Goal: Task Accomplishment & Management: Use online tool/utility

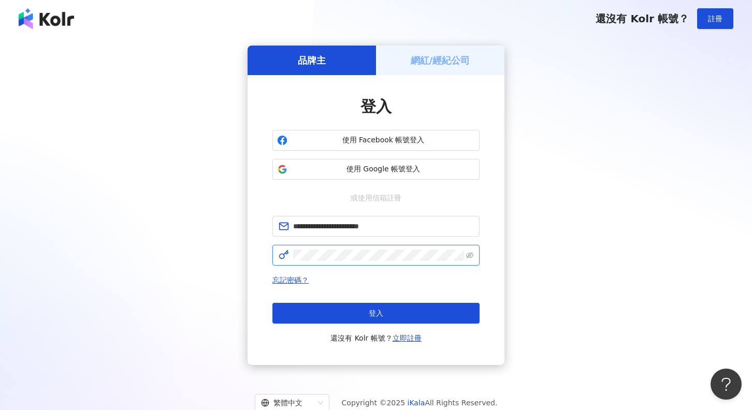
click at [376, 313] on button "登入" at bounding box center [375, 313] width 207 height 21
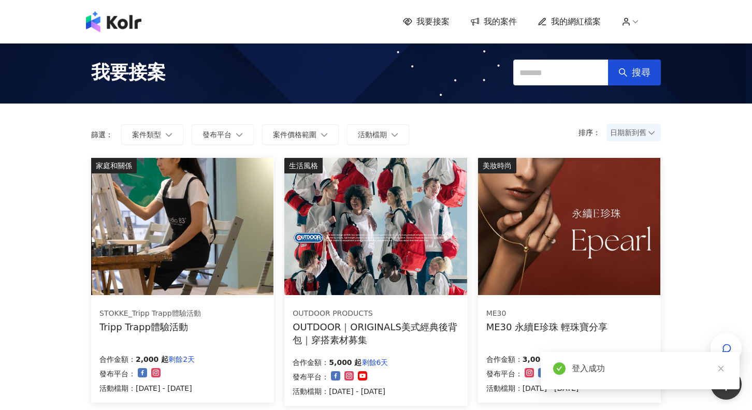
click at [504, 19] on span "我的案件" at bounding box center [500, 21] width 33 height 11
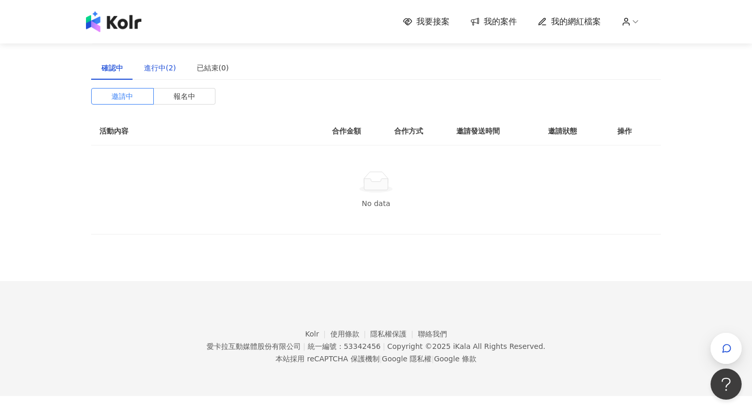
click at [163, 71] on div "進行中(2)" at bounding box center [160, 67] width 32 height 11
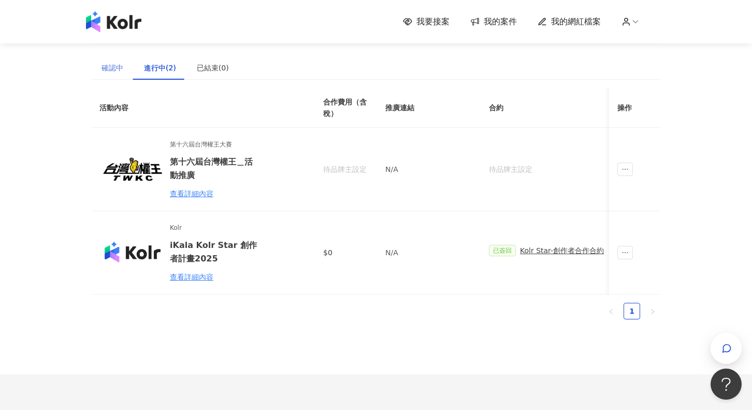
click at [125, 67] on div "確認中" at bounding box center [112, 68] width 42 height 24
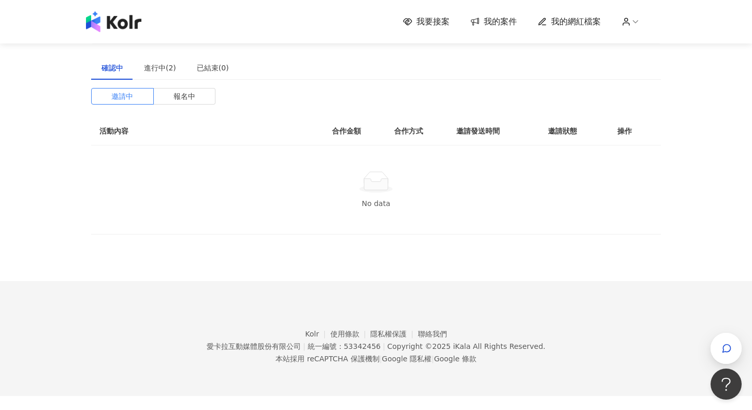
click at [437, 23] on span "我要接案" at bounding box center [432, 21] width 33 height 11
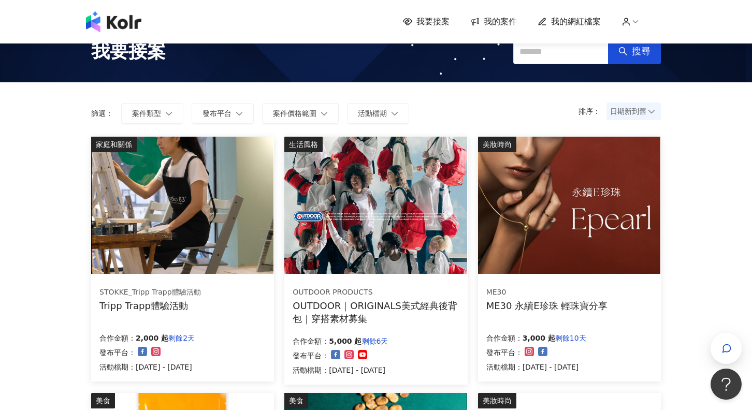
scroll to position [22, 0]
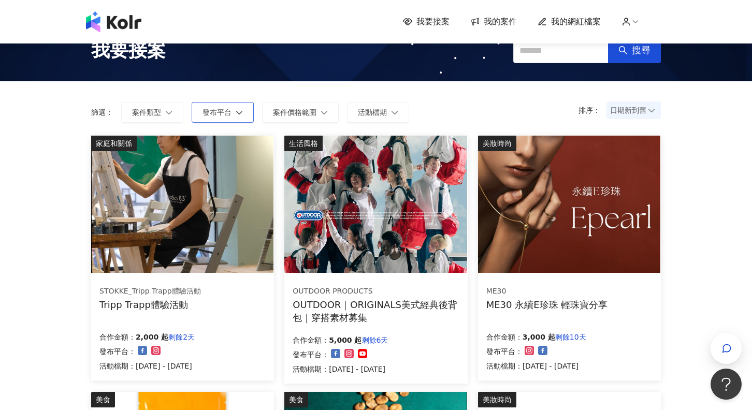
click at [212, 105] on button "發布平台" at bounding box center [223, 112] width 62 height 21
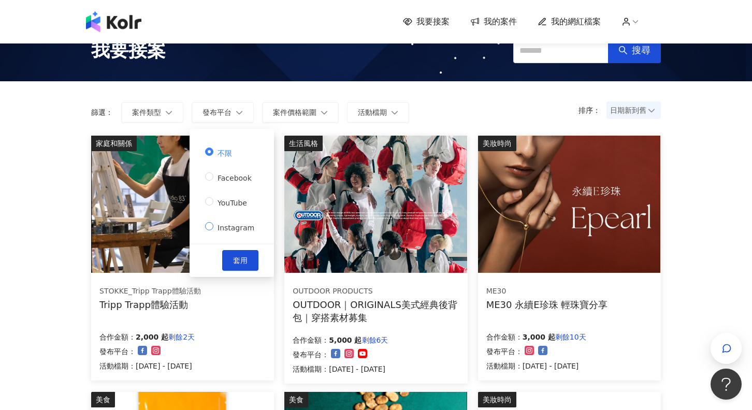
click at [210, 233] on label "Instagram" at bounding box center [231, 226] width 53 height 14
click at [227, 261] on button "套用" at bounding box center [240, 260] width 36 height 21
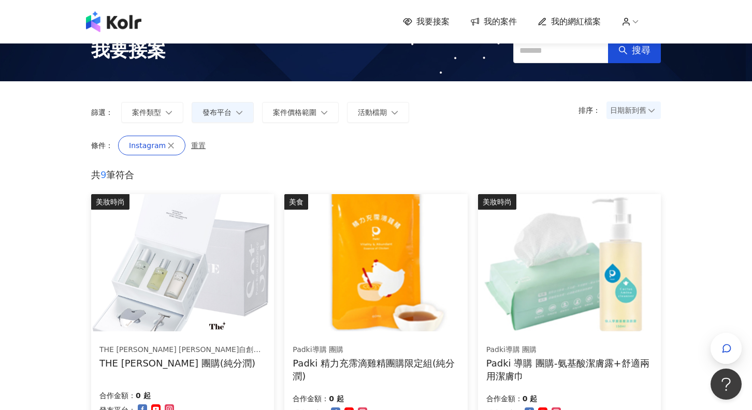
click at [630, 111] on span "日期新到舊" at bounding box center [633, 111] width 47 height 16
click at [622, 133] on div "價格高到低" at bounding box center [634, 131] width 36 height 11
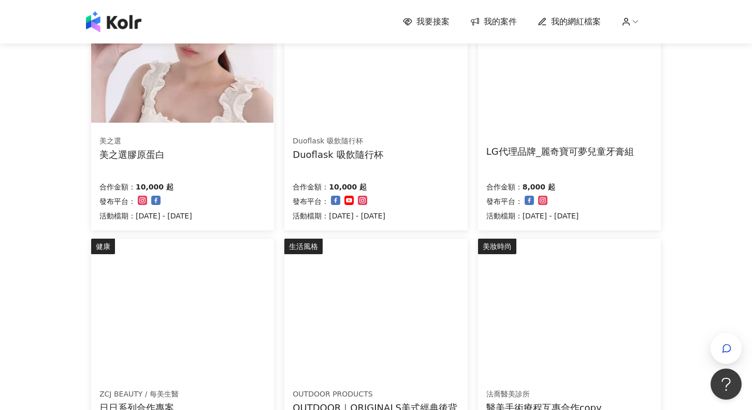
scroll to position [232, 0]
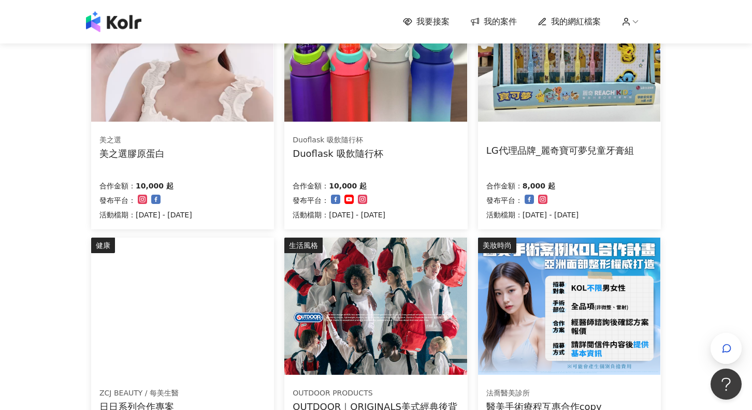
click at [523, 153] on div "LG代理品牌_麗奇寶可夢兒童牙膏組" at bounding box center [560, 150] width 148 height 13
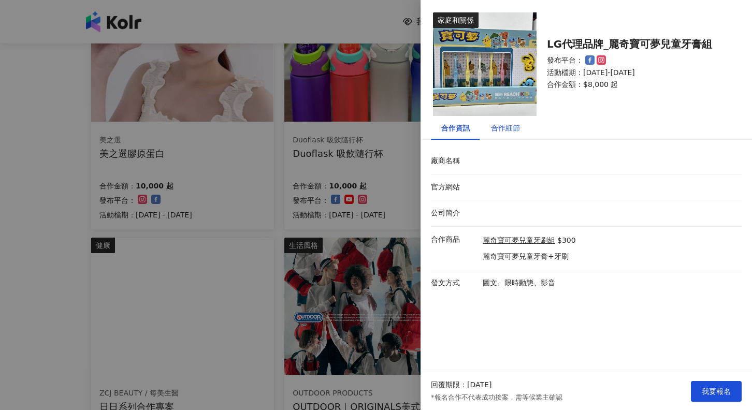
click at [495, 122] on div "合作細節" at bounding box center [505, 127] width 29 height 11
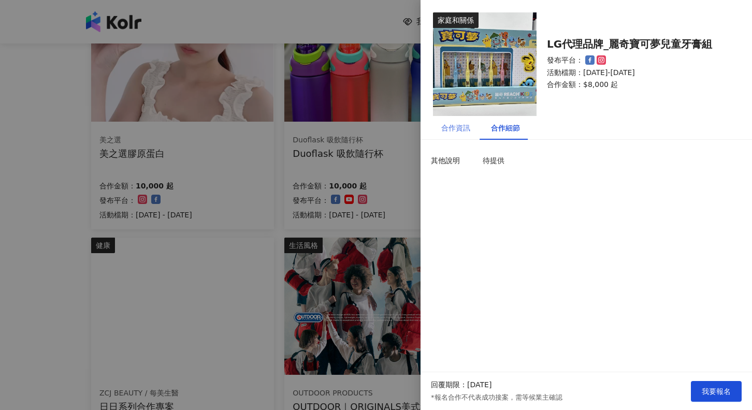
click at [470, 131] on div "合作資訊" at bounding box center [456, 128] width 50 height 24
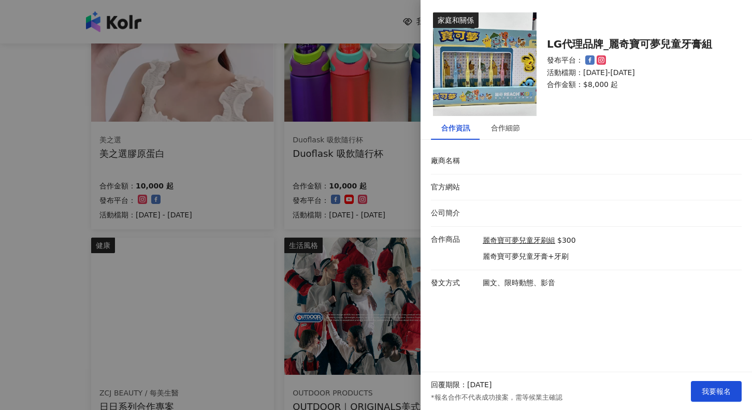
click at [394, 197] on div at bounding box center [376, 205] width 752 height 410
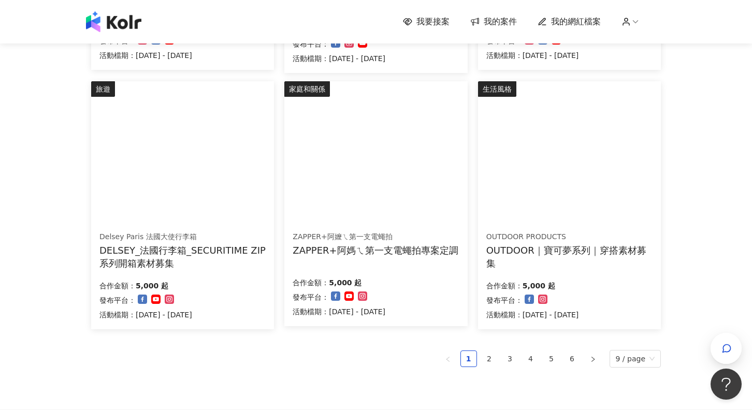
scroll to position [646, 0]
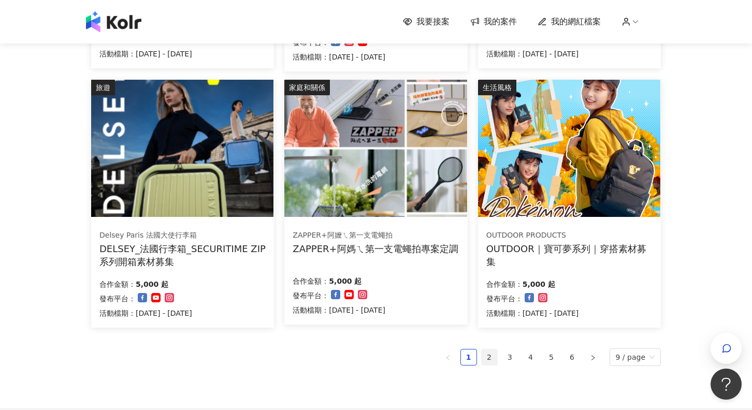
click at [491, 353] on link "2" at bounding box center [490, 358] width 16 height 16
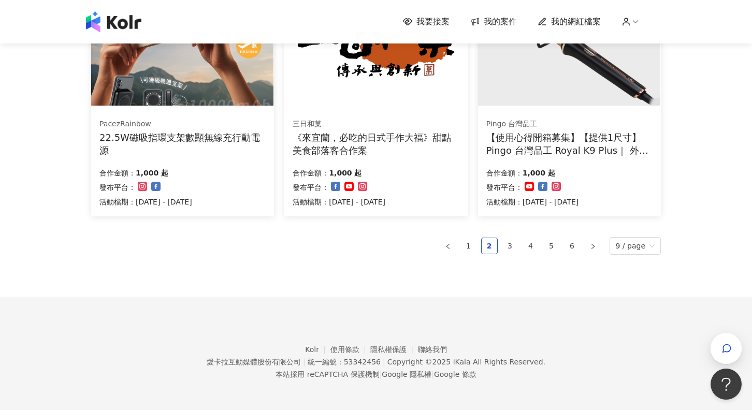
scroll to position [757, 0]
click at [513, 239] on link "3" at bounding box center [510, 247] width 16 height 16
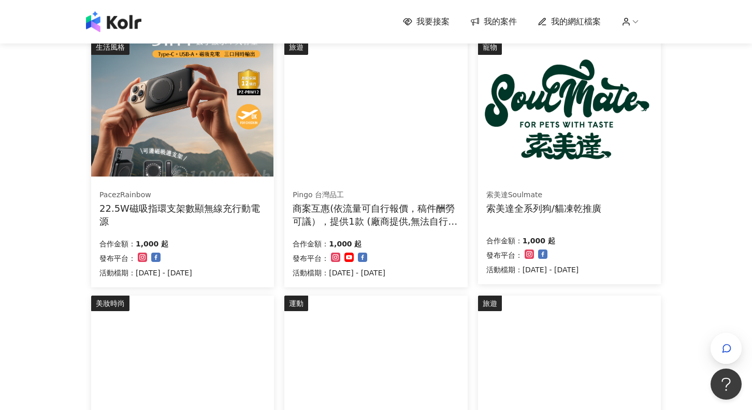
scroll to position [140, 0]
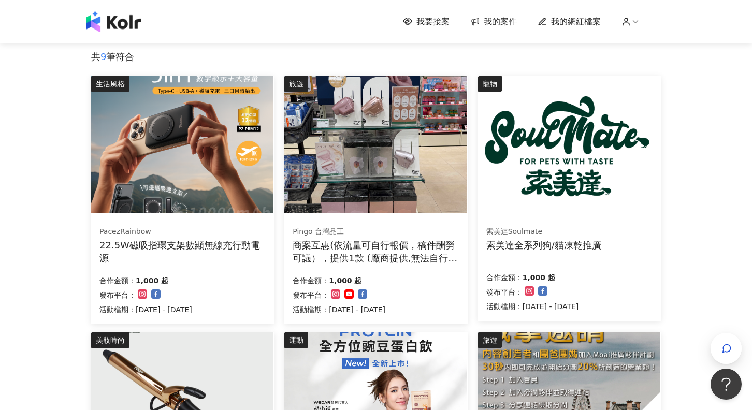
click at [438, 195] on img at bounding box center [375, 144] width 182 height 137
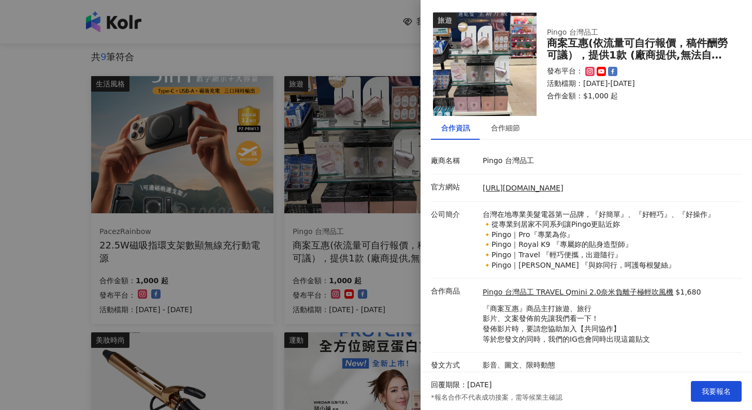
click at [250, 311] on div at bounding box center [376, 205] width 752 height 410
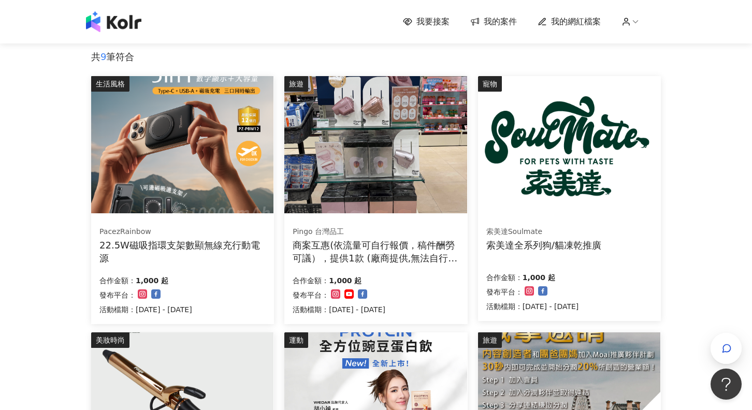
click at [220, 190] on img at bounding box center [182, 144] width 182 height 137
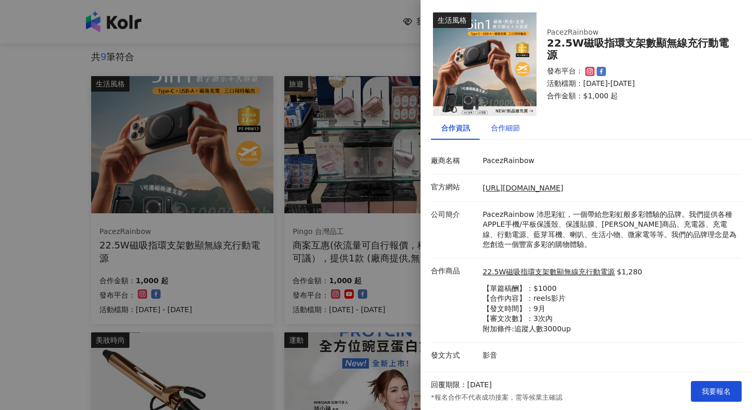
click at [510, 122] on div "合作細節" at bounding box center [505, 127] width 29 height 11
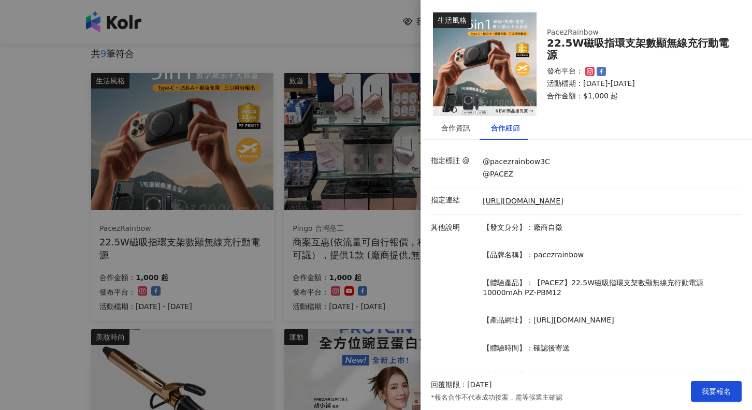
scroll to position [0, 0]
click at [74, 338] on div at bounding box center [376, 205] width 752 height 410
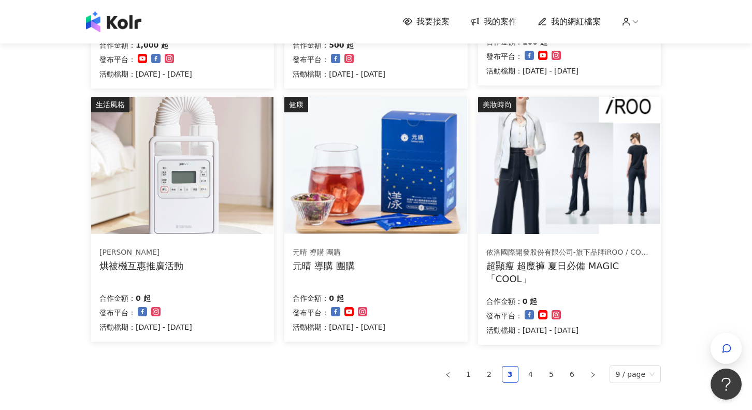
scroll to position [633, 0]
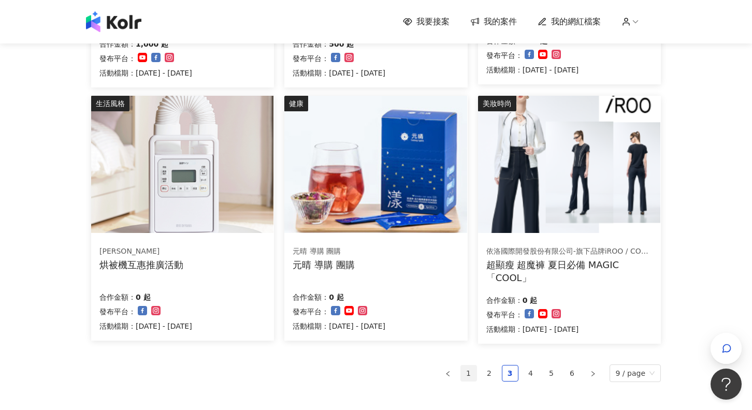
click at [472, 371] on link "1" at bounding box center [469, 374] width 16 height 16
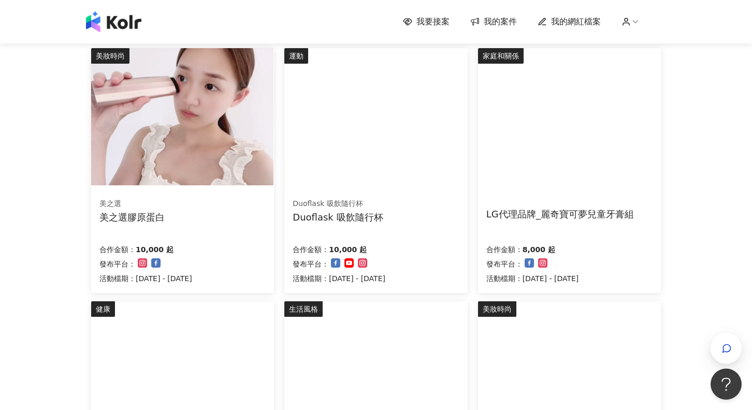
scroll to position [164, 0]
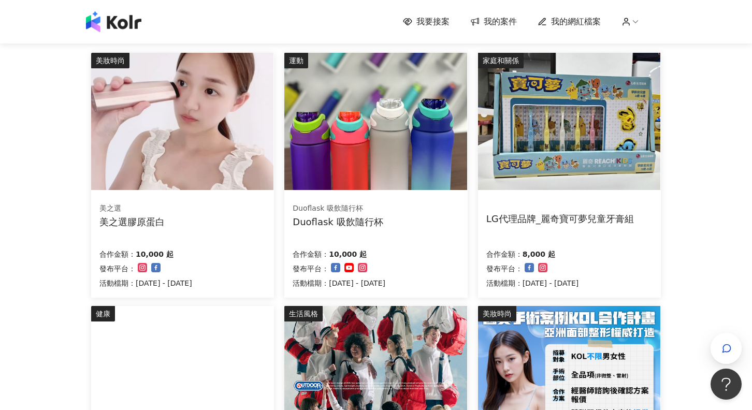
click at [421, 235] on div "Duoflask 吸飲隨行杯 Duoflask 吸飲隨行杯 合作金額： 10,000 起 發布平台： 活動檔期：[DATE] - [DATE]" at bounding box center [375, 246] width 183 height 104
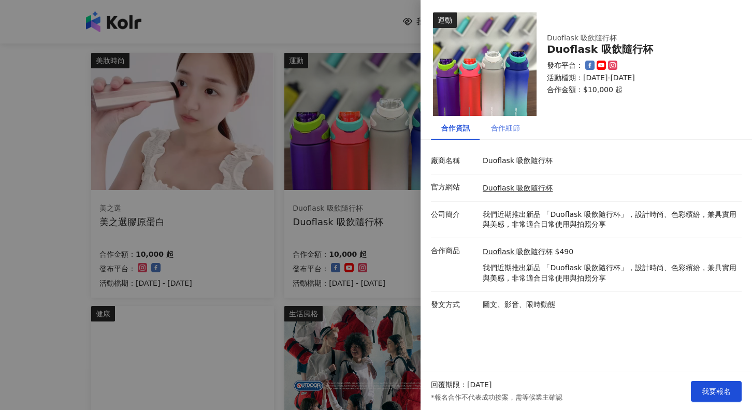
click at [513, 121] on div "合作細節" at bounding box center [506, 128] width 50 height 24
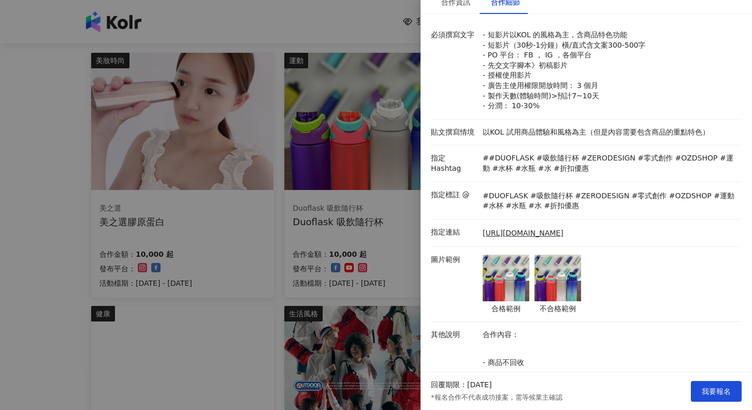
scroll to position [126, 0]
click at [500, 263] on img at bounding box center [506, 277] width 47 height 47
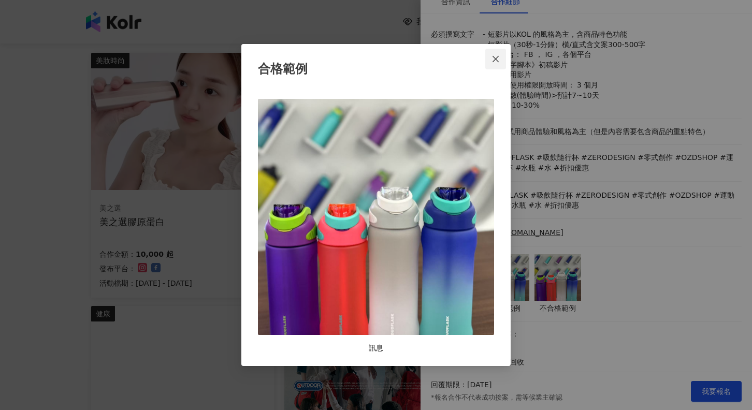
click at [496, 53] on button "Close" at bounding box center [495, 59] width 21 height 21
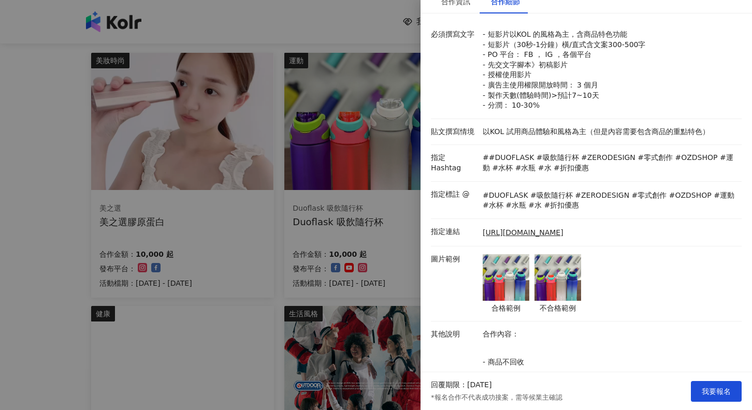
click at [536, 280] on img at bounding box center [557, 277] width 47 height 47
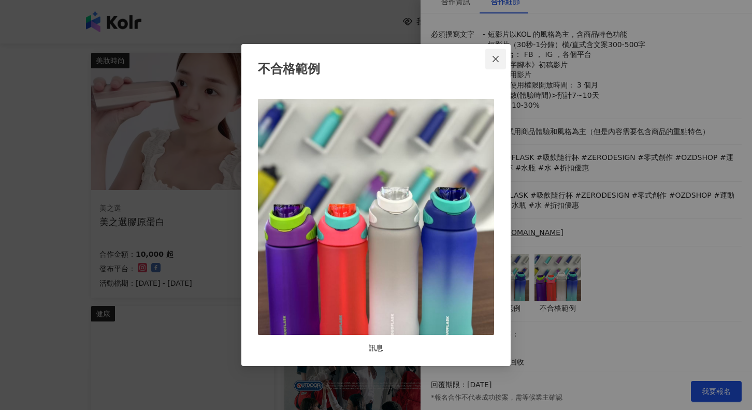
click at [499, 62] on icon "close" at bounding box center [495, 59] width 8 height 8
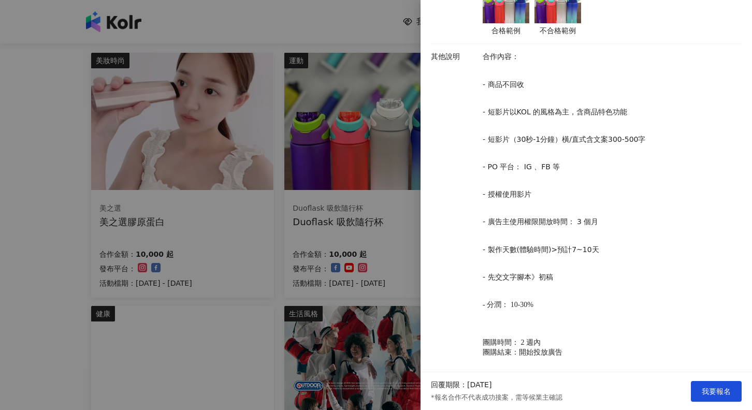
scroll to position [403, 0]
click at [41, 307] on div at bounding box center [376, 205] width 752 height 410
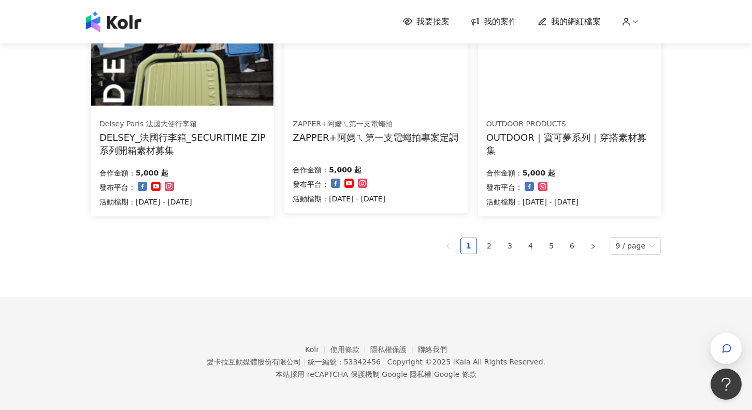
scroll to position [757, 0]
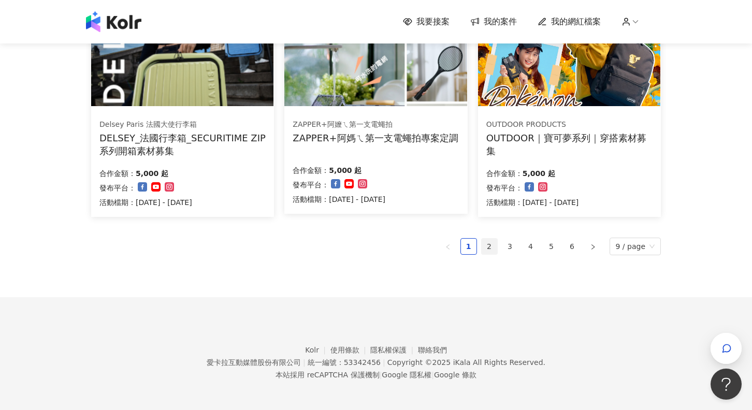
click at [487, 240] on link "2" at bounding box center [490, 247] width 16 height 16
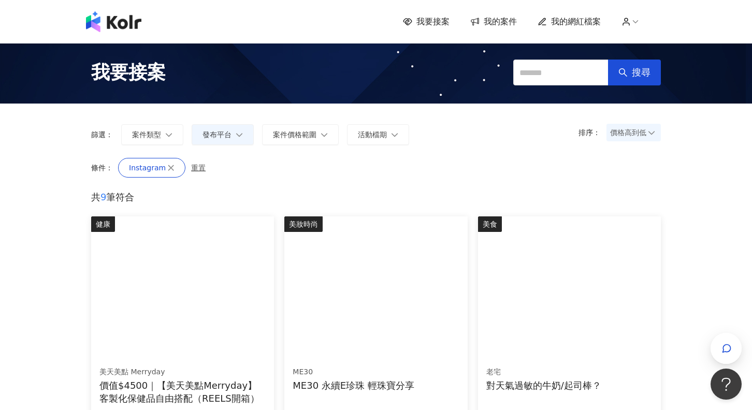
scroll to position [0, 0]
